Goal: Information Seeking & Learning: Find specific fact

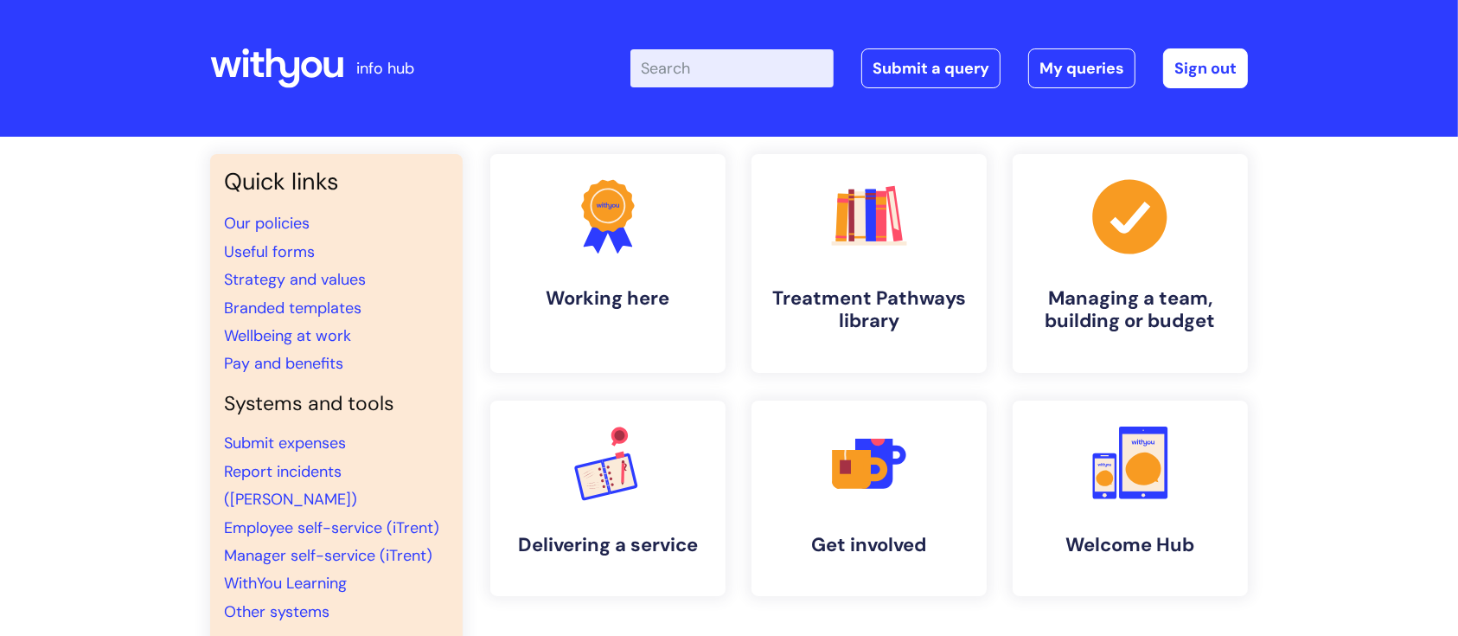
click at [717, 69] on input "Enter your search term here..." at bounding box center [732, 68] width 203 height 38
type input "pay"
click button "Search" at bounding box center [0, 0] width 0 height 0
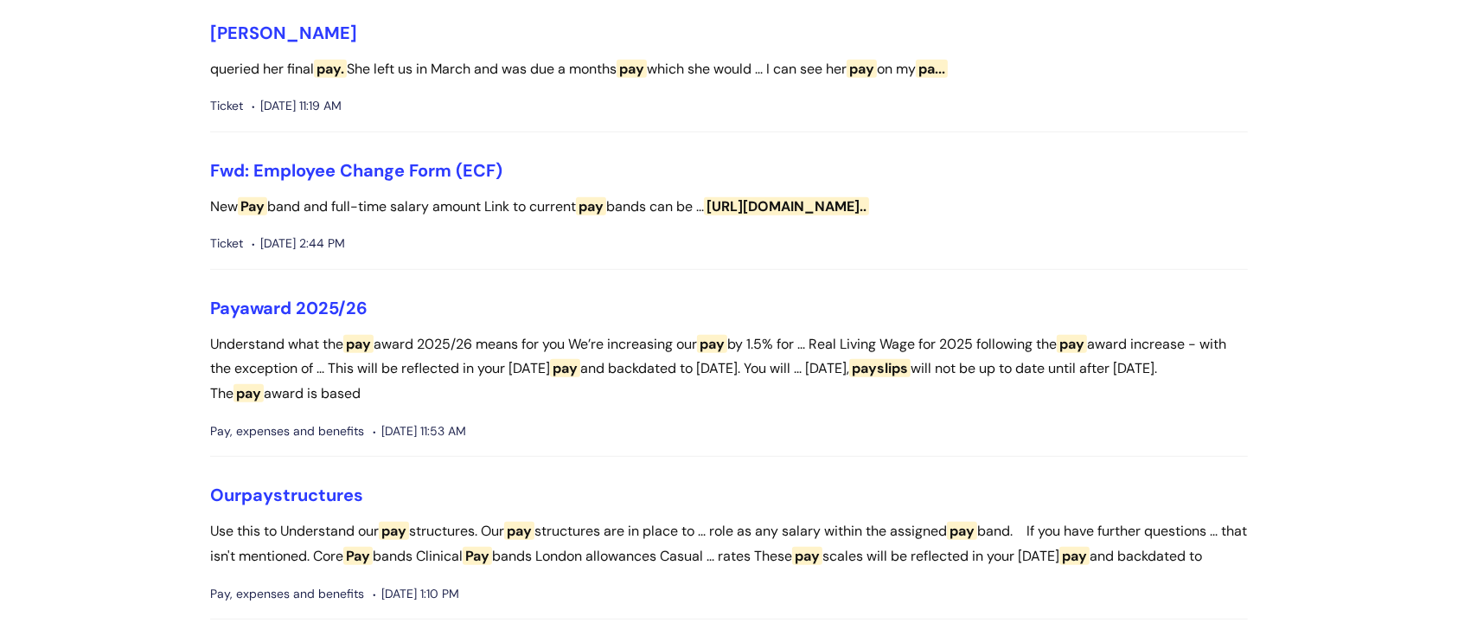
scroll to position [1153, 0]
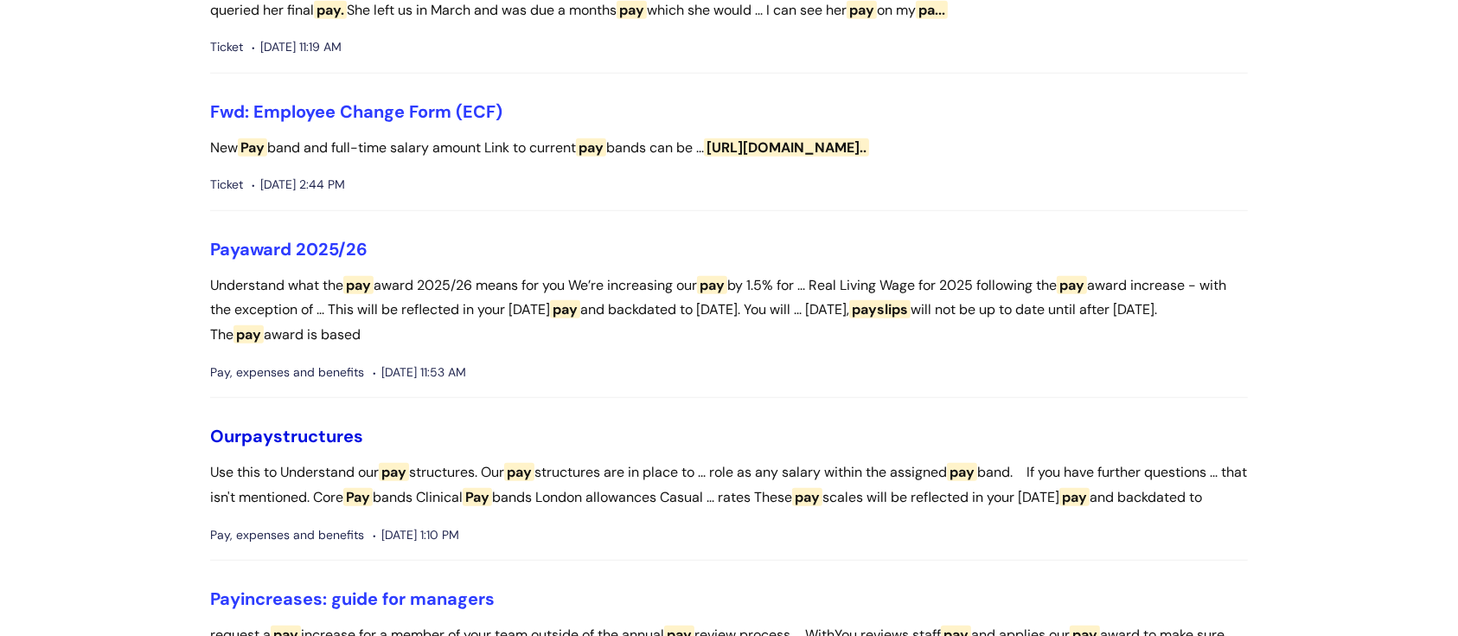
click at [352, 425] on link "Our pay structures" at bounding box center [286, 436] width 153 height 22
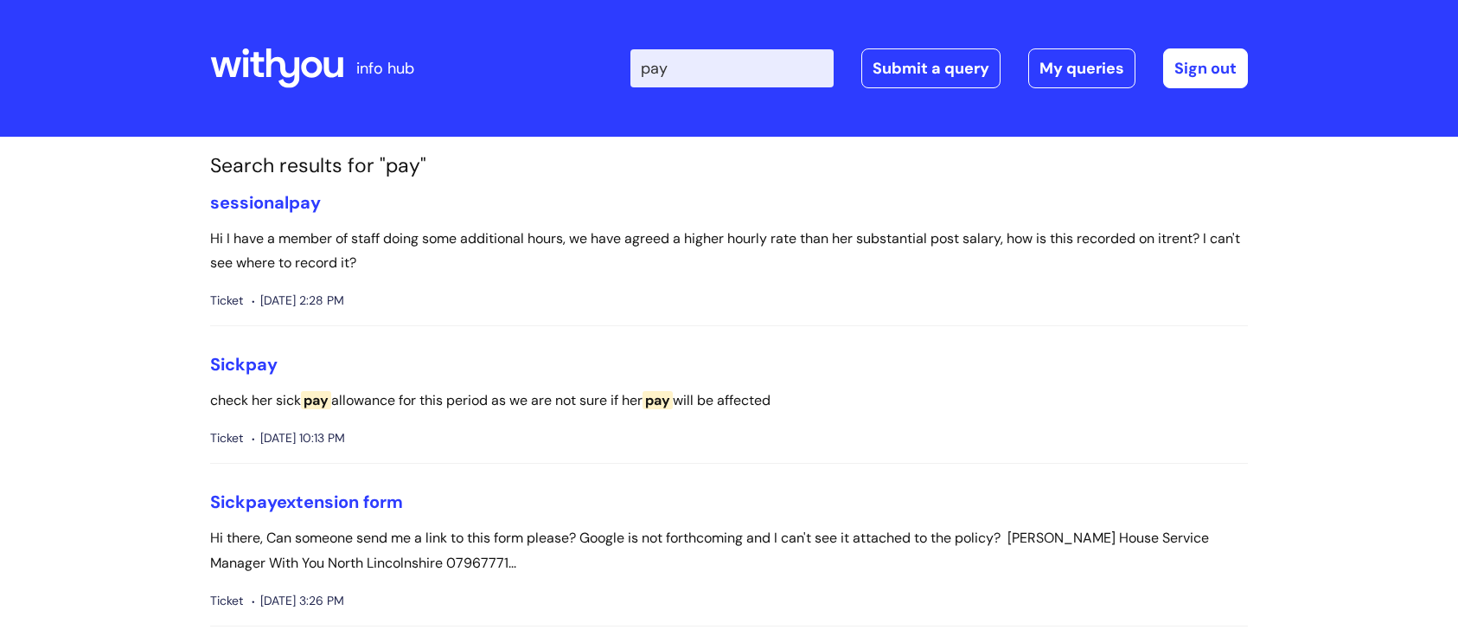
scroll to position [1150, 0]
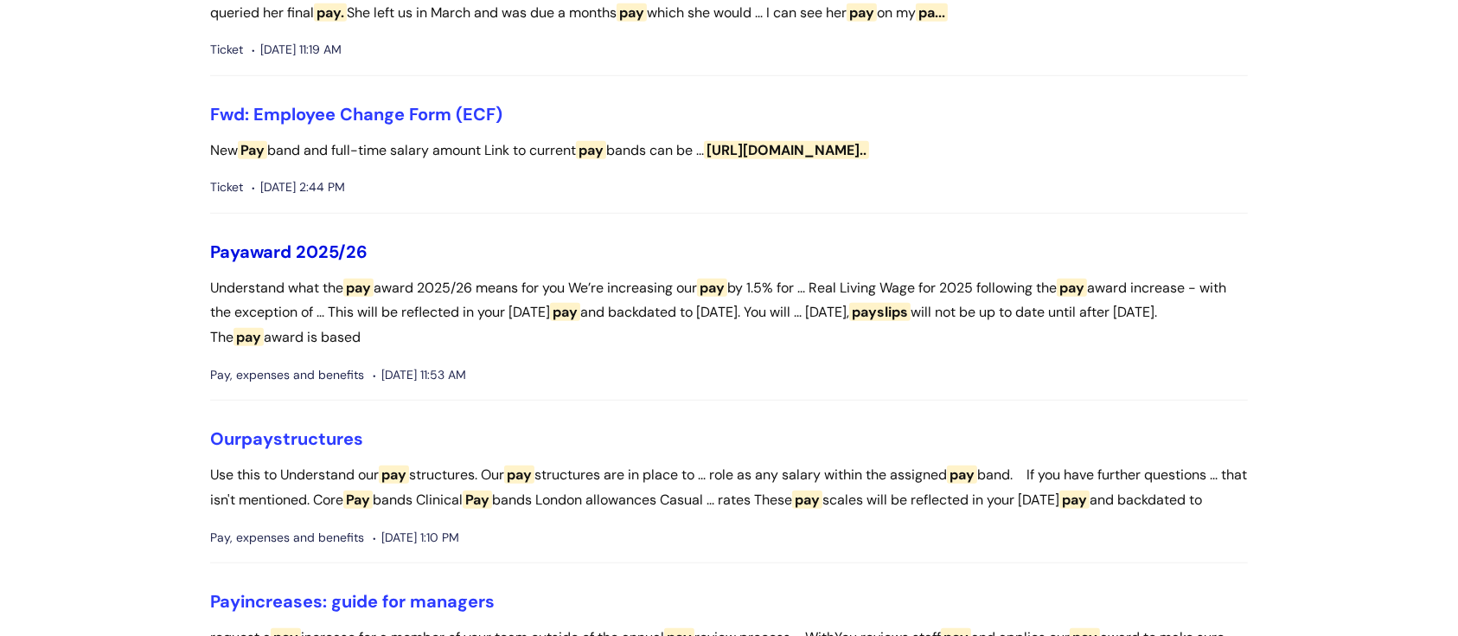
click at [294, 240] on link "Pay award 2025/26" at bounding box center [288, 251] width 157 height 22
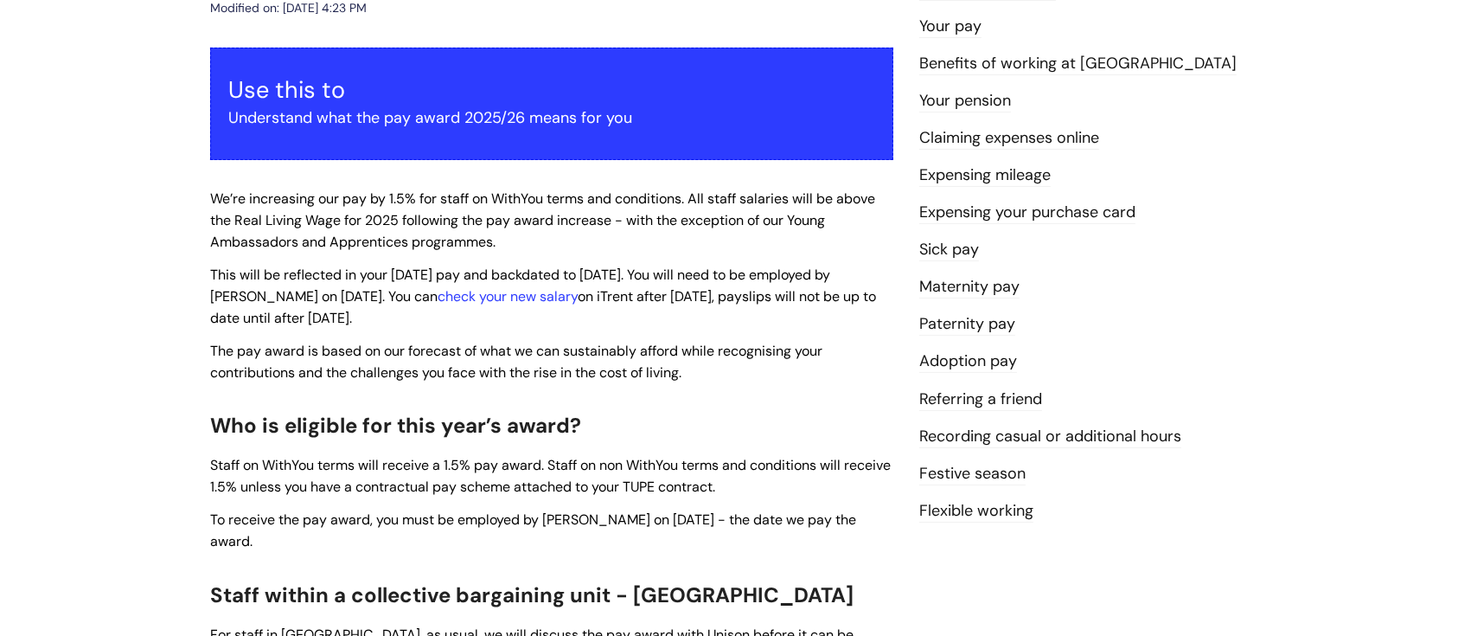
scroll to position [509, 0]
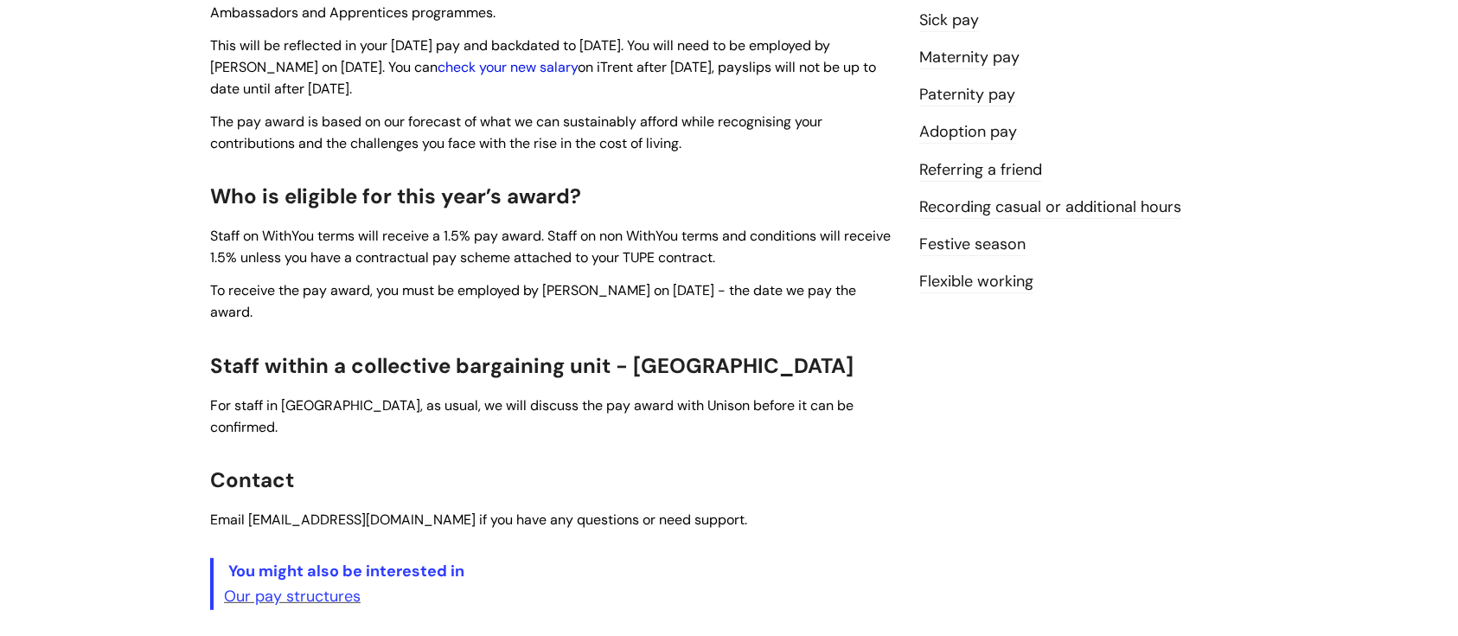
click at [498, 65] on link "check your new salary" at bounding box center [508, 67] width 140 height 18
